Goal: Information Seeking & Learning: Find contact information

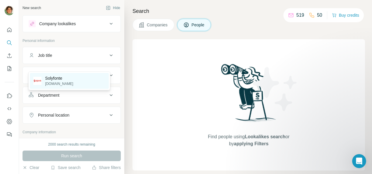
scroll to position [13, 0]
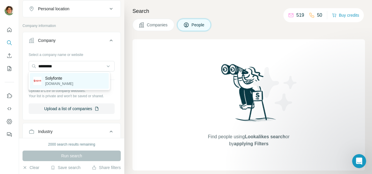
click at [58, 83] on p "[DOMAIN_NAME]" at bounding box center [59, 83] width 28 height 5
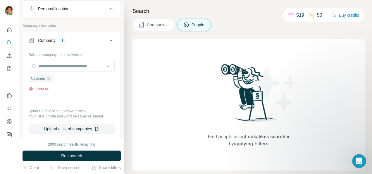
scroll to position [117, 0]
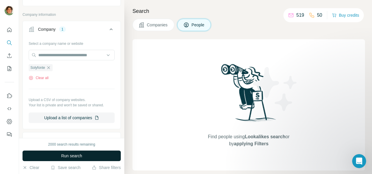
click at [70, 155] on span "Run search" at bounding box center [71, 156] width 21 height 6
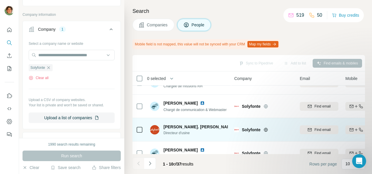
scroll to position [168, 0]
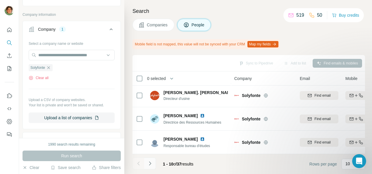
click at [151, 162] on icon "Navigate to next page" at bounding box center [150, 163] width 6 height 6
click at [150, 161] on icon "Navigate to next page" at bounding box center [150, 163] width 6 height 6
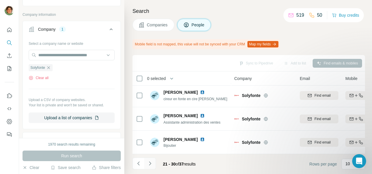
click at [151, 162] on icon "Navigate to next page" at bounding box center [150, 163] width 6 height 6
click at [151, 162] on div at bounding box center [150, 163] width 12 height 12
click at [149, 166] on div at bounding box center [150, 163] width 12 height 12
click at [138, 162] on icon "Navigate to previous page" at bounding box center [138, 163] width 2 height 4
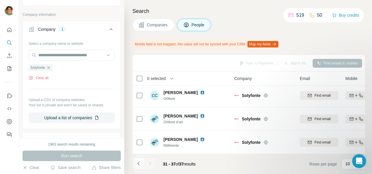
click at [138, 162] on icon "Navigate to previous page" at bounding box center [138, 163] width 2 height 4
click at [138, 162] on div at bounding box center [139, 163] width 12 height 12
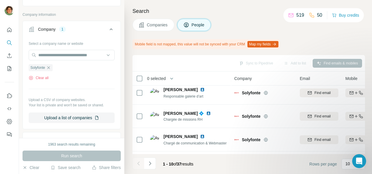
click at [138, 162] on div at bounding box center [139, 163] width 12 height 12
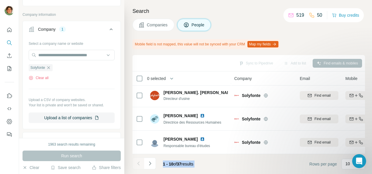
click at [235, 159] on footer "1 - 10 of 37 results Rows per page 10" at bounding box center [249, 164] width 233 height 20
click at [50, 66] on icon "button" at bounding box center [48, 67] width 5 height 5
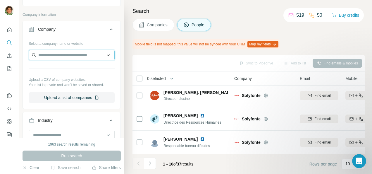
click at [52, 55] on input "text" at bounding box center [72, 55] width 86 height 11
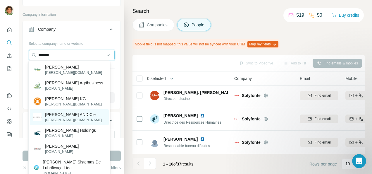
type input "*******"
click at [73, 121] on p "[PERSON_NAME][DOMAIN_NAME]" at bounding box center [73, 119] width 57 height 5
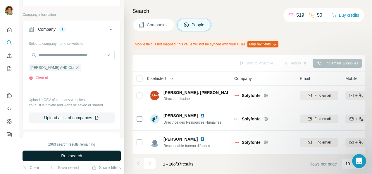
click at [65, 153] on span "Run search" at bounding box center [71, 156] width 21 height 6
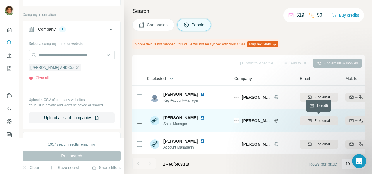
click at [319, 121] on span "Find email" at bounding box center [323, 120] width 16 height 5
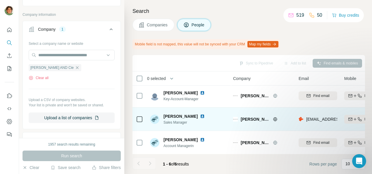
scroll to position [1, 0]
click at [200, 115] on img at bounding box center [202, 116] width 5 height 5
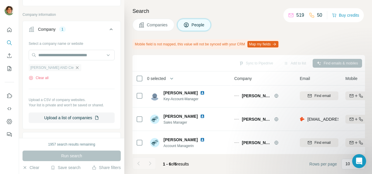
click at [75, 66] on icon "button" at bounding box center [77, 67] width 5 height 5
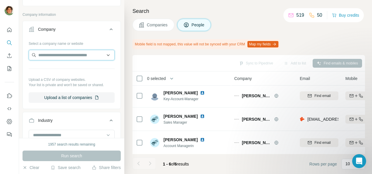
click at [47, 53] on input "text" at bounding box center [72, 55] width 86 height 11
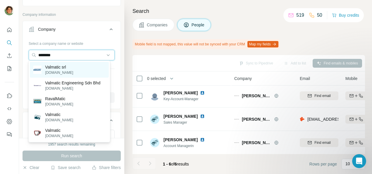
type input "********"
click at [71, 65] on p "Valmatic srl" at bounding box center [59, 67] width 28 height 6
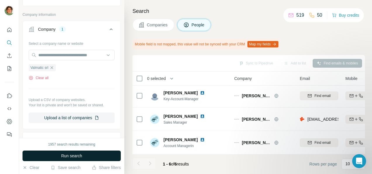
click at [66, 154] on span "Run search" at bounding box center [71, 156] width 21 height 6
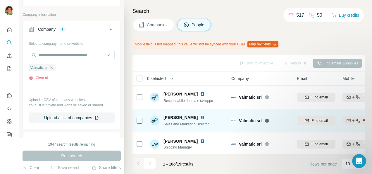
scroll to position [0, 0]
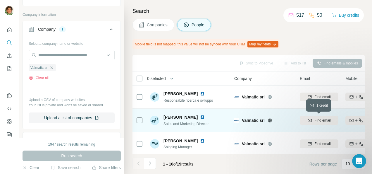
click at [323, 119] on span "Find email" at bounding box center [323, 120] width 16 height 5
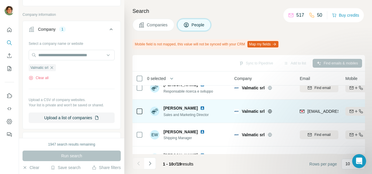
scroll to position [10, 0]
click at [205, 107] on img at bounding box center [202, 107] width 5 height 5
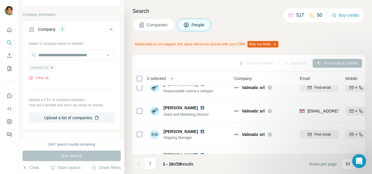
click at [53, 67] on icon "button" at bounding box center [51, 67] width 5 height 5
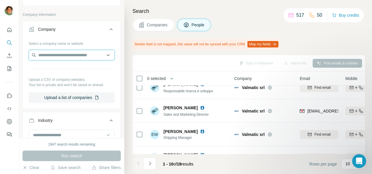
click at [48, 56] on input "text" at bounding box center [72, 55] width 86 height 11
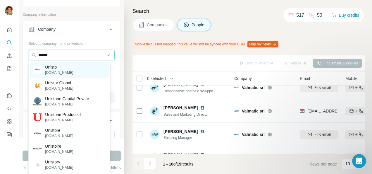
type input "******"
click at [70, 73] on div "Unisto [DOMAIN_NAME]" at bounding box center [69, 70] width 79 height 16
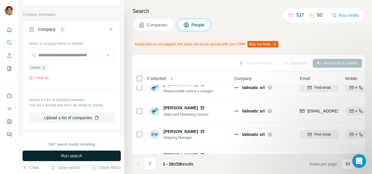
click at [60, 152] on button "Run search" at bounding box center [72, 155] width 98 height 11
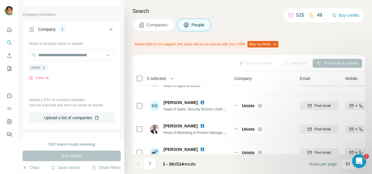
scroll to position [168, 0]
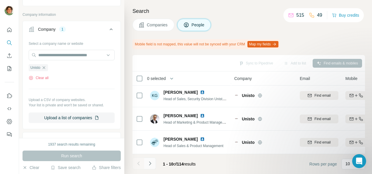
click at [150, 164] on icon "Navigate to next page" at bounding box center [150, 163] width 2 height 4
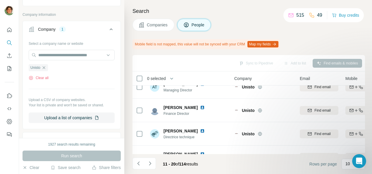
scroll to position [36, 0]
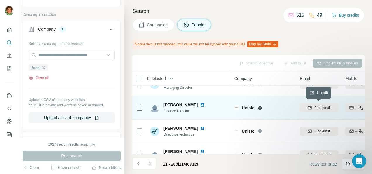
click at [316, 110] on button "Find email" at bounding box center [319, 107] width 39 height 9
click at [200, 105] on img at bounding box center [202, 104] width 5 height 5
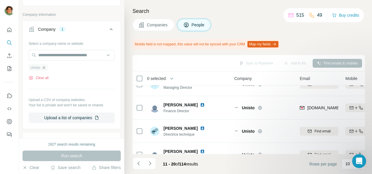
click at [45, 67] on icon "button" at bounding box center [44, 67] width 5 height 5
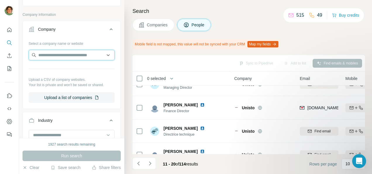
click at [54, 56] on input "text" at bounding box center [72, 55] width 86 height 11
click at [53, 56] on input "text" at bounding box center [72, 55] width 86 height 11
type input "*"
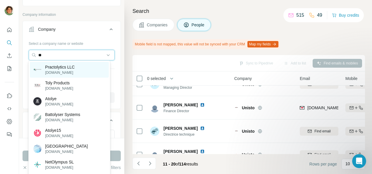
type input "*"
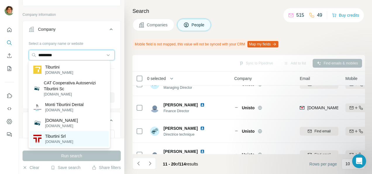
type input "*********"
click at [68, 139] on div "Tiburtini Srl [DOMAIN_NAME]" at bounding box center [69, 139] width 79 height 16
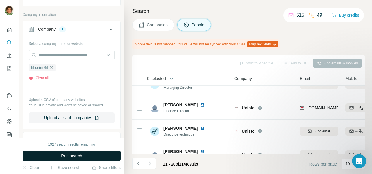
click at [63, 156] on span "Run search" at bounding box center [71, 156] width 21 height 6
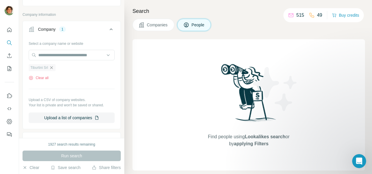
click at [53, 66] on icon "button" at bounding box center [51, 67] width 3 height 3
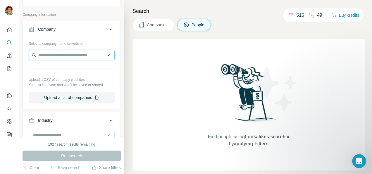
click at [66, 54] on input "text" at bounding box center [72, 55] width 86 height 11
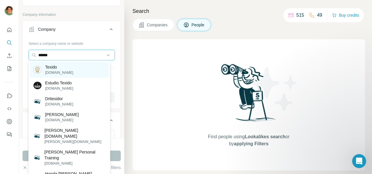
type input "******"
click at [78, 71] on div "Texido [DOMAIN_NAME]" at bounding box center [69, 70] width 79 height 16
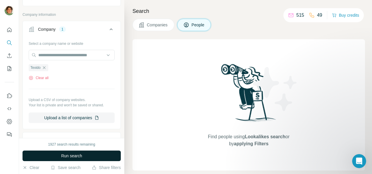
click at [85, 157] on button "Run search" at bounding box center [72, 155] width 98 height 11
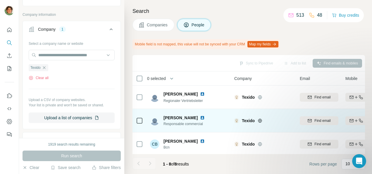
scroll to position [0, 0]
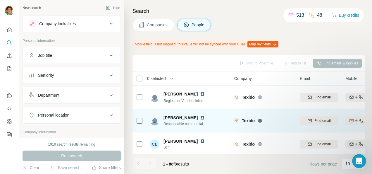
scroll to position [13, 0]
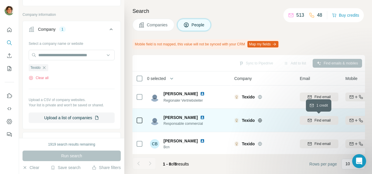
click at [323, 119] on span "Find email" at bounding box center [323, 120] width 16 height 5
click at [201, 117] on img at bounding box center [202, 117] width 5 height 5
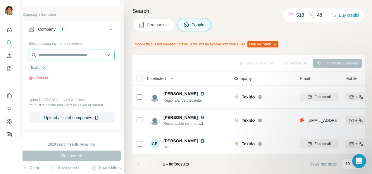
click at [74, 55] on input "text" at bounding box center [72, 55] width 86 height 11
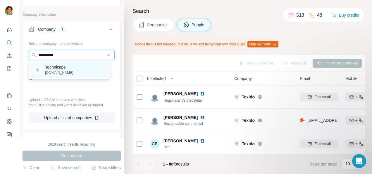
type input "**********"
click at [63, 68] on p "Technicaps" at bounding box center [59, 67] width 28 height 6
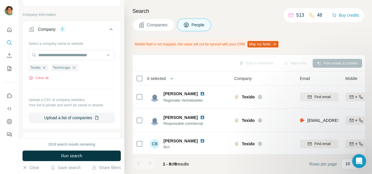
click at [44, 66] on icon "button" at bounding box center [44, 67] width 3 height 3
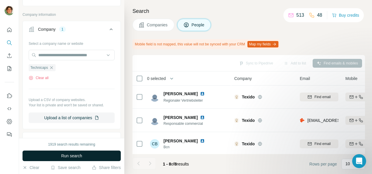
click at [69, 155] on span "Run search" at bounding box center [71, 156] width 21 height 6
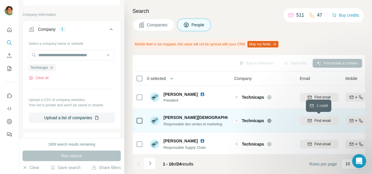
click at [313, 119] on div "Find email" at bounding box center [319, 120] width 39 height 5
click at [247, 118] on img at bounding box center [248, 117] width 2 height 5
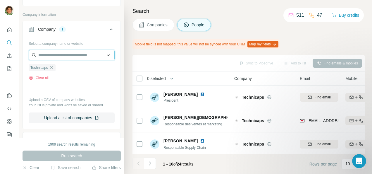
click at [49, 56] on input "text" at bounding box center [72, 55] width 86 height 11
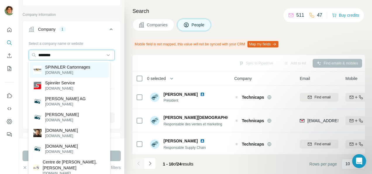
type input "********"
click at [67, 72] on p "spinnler.fr" at bounding box center [67, 72] width 45 height 5
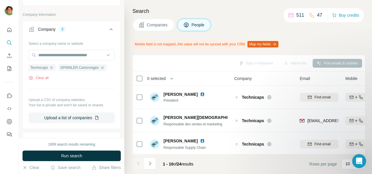
click at [52, 67] on icon "button" at bounding box center [51, 67] width 5 height 5
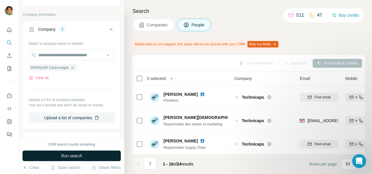
click at [66, 154] on span "Run search" at bounding box center [71, 156] width 21 height 6
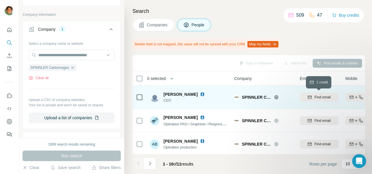
click at [314, 95] on div "Find email" at bounding box center [319, 97] width 39 height 5
click at [201, 94] on img at bounding box center [202, 94] width 5 height 5
